Goal: Transaction & Acquisition: Obtain resource

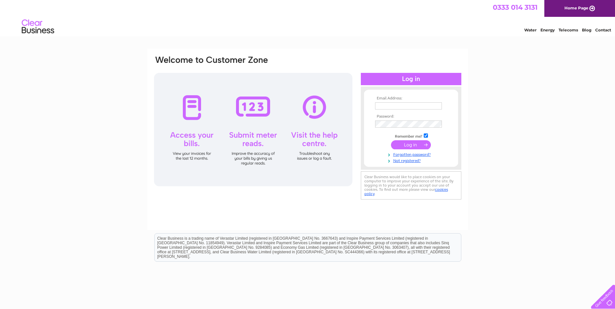
type input "flit@btconnect.com"
click at [412, 145] on input "submit" at bounding box center [411, 144] width 40 height 9
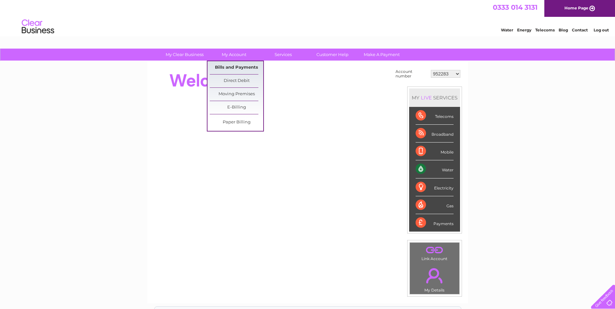
click at [232, 67] on link "Bills and Payments" at bounding box center [236, 67] width 53 height 13
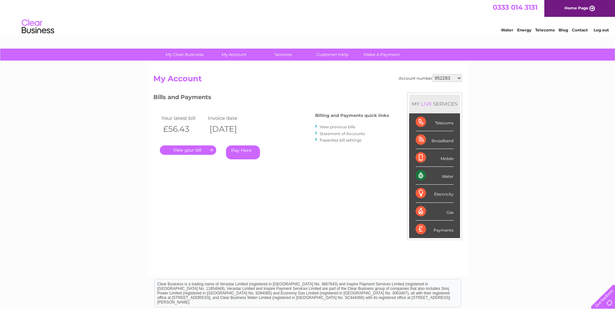
click at [201, 151] on link "." at bounding box center [188, 150] width 56 height 9
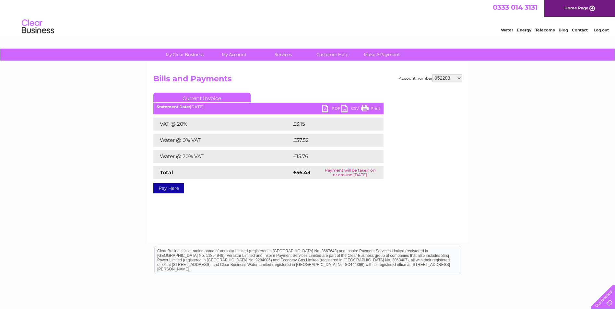
click at [326, 106] on link "PDF" at bounding box center [331, 109] width 19 height 9
click at [460, 79] on select "952283 1082045 30317039" at bounding box center [448, 78] width 30 height 8
select select "1082045"
click at [433, 74] on select "952283 1082045 30317039" at bounding box center [448, 78] width 30 height 8
click at [458, 76] on select "952283 1082045 30317039" at bounding box center [448, 78] width 30 height 8
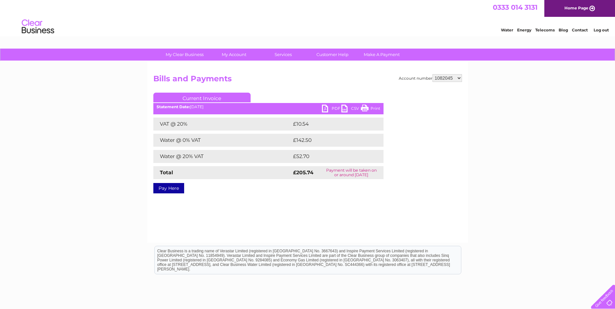
click at [324, 108] on link "PDF" at bounding box center [331, 109] width 19 height 9
click at [462, 77] on select "952283 1082045 30317039" at bounding box center [448, 78] width 30 height 8
select select "30317039"
click at [433, 74] on select "952283 1082045 30317039" at bounding box center [448, 78] width 30 height 8
click at [331, 108] on link "PDF" at bounding box center [331, 109] width 19 height 9
